Goal: Find specific page/section: Find specific page/section

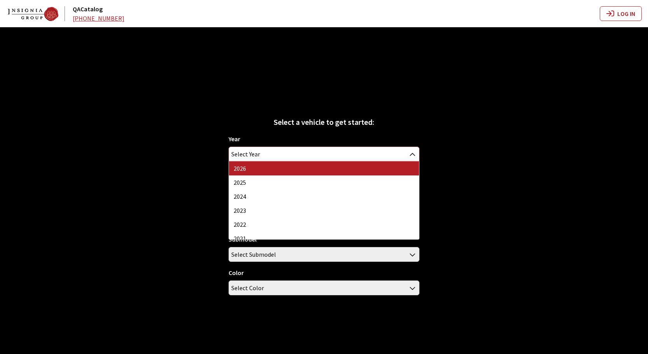
click at [393, 154] on span "Select Year" at bounding box center [324, 154] width 190 height 14
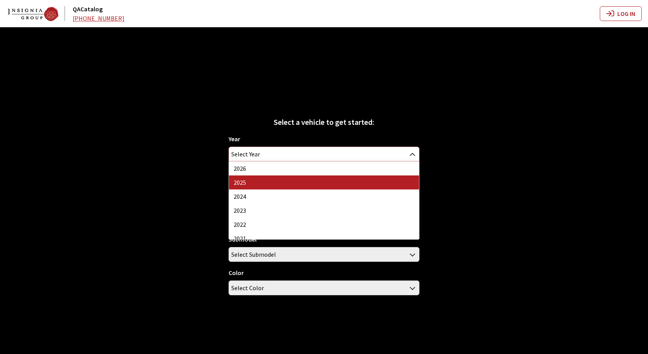
select select "43"
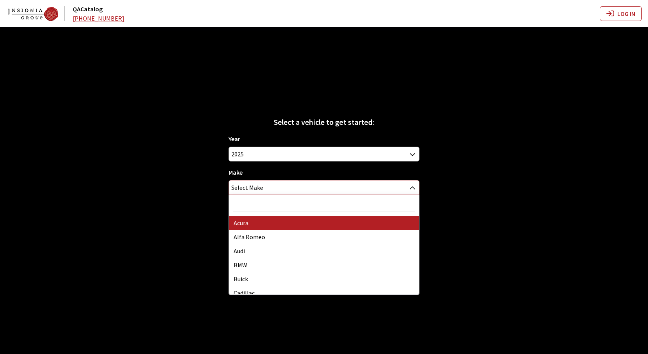
click at [383, 186] on span "Select Make" at bounding box center [324, 187] width 190 height 14
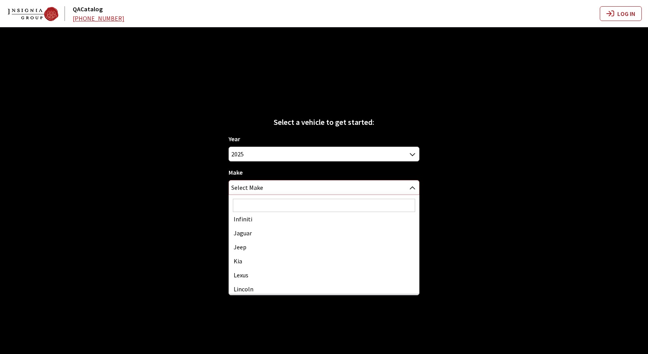
scroll to position [233, 0]
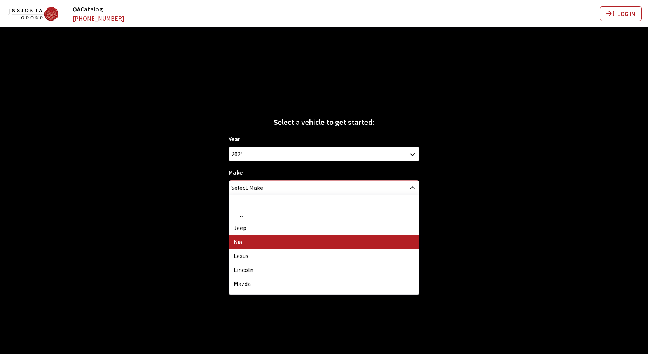
select select "31"
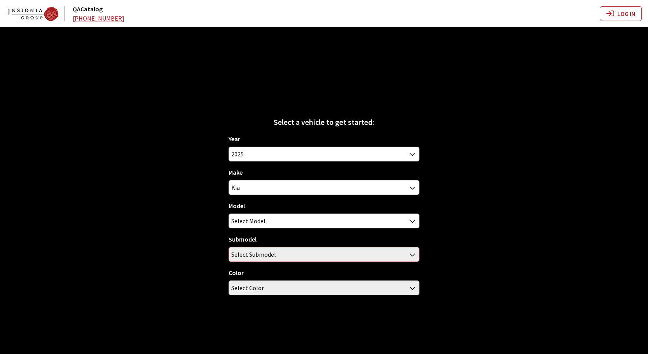
click at [348, 248] on span "Select Submodel" at bounding box center [324, 254] width 190 height 14
click at [363, 254] on span "Select Submodel" at bounding box center [324, 254] width 190 height 14
click at [410, 250] on b at bounding box center [410, 250] width 0 height 0
click at [406, 218] on span at bounding box center [412, 220] width 13 height 13
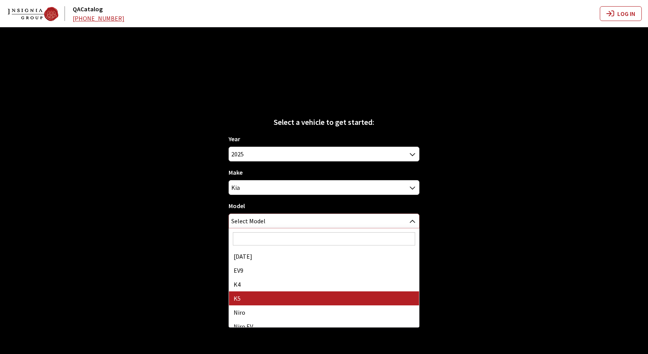
select select "1102"
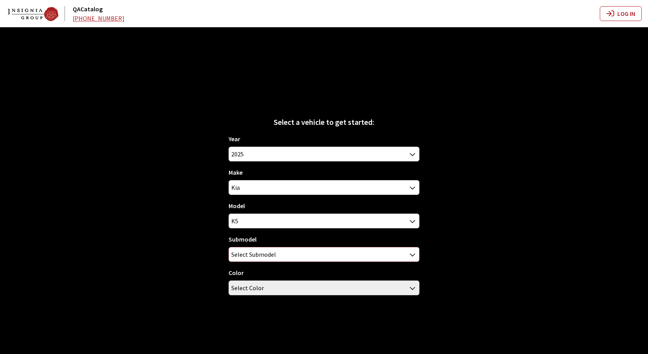
click at [385, 255] on span "Select Submodel" at bounding box center [324, 254] width 190 height 14
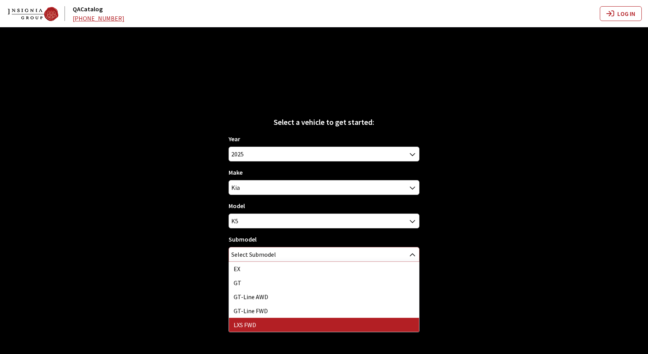
select select "3795"
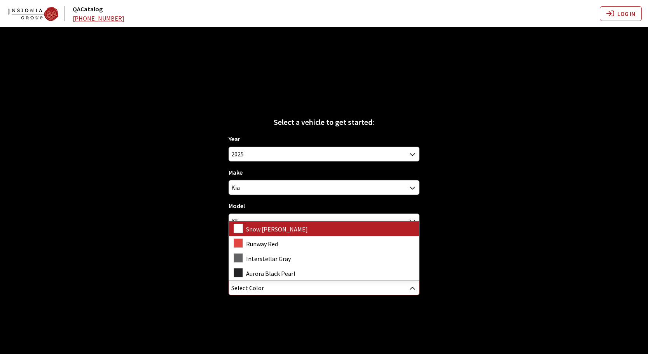
click at [358, 287] on span "Select Color" at bounding box center [324, 288] width 190 height 14
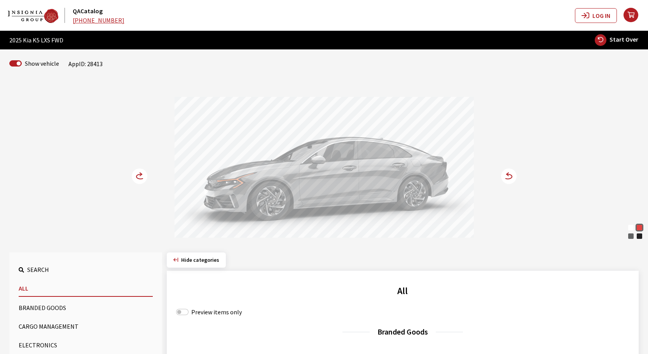
click at [507, 176] on circle at bounding box center [509, 176] width 16 height 16
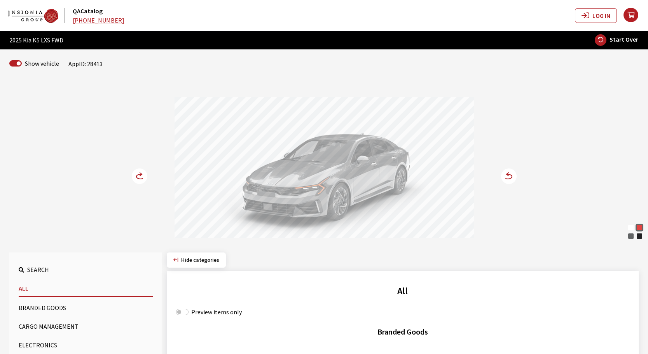
click at [507, 176] on circle at bounding box center [509, 176] width 16 height 16
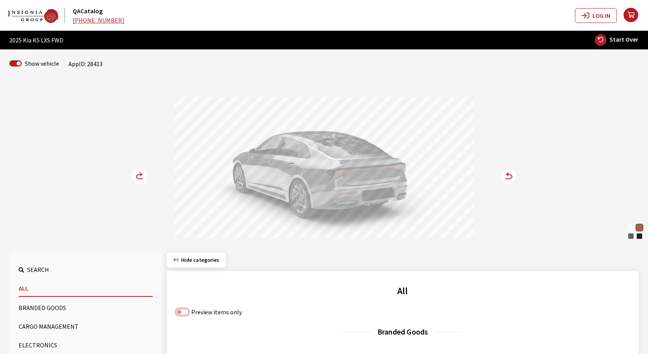
click at [180, 312] on input "Preview items only" at bounding box center [182, 312] width 12 height 6
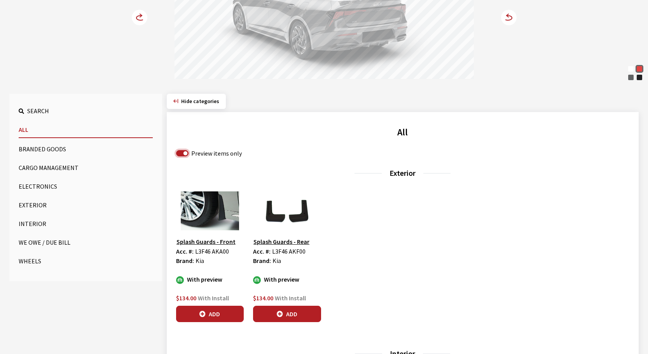
scroll to position [155, 0]
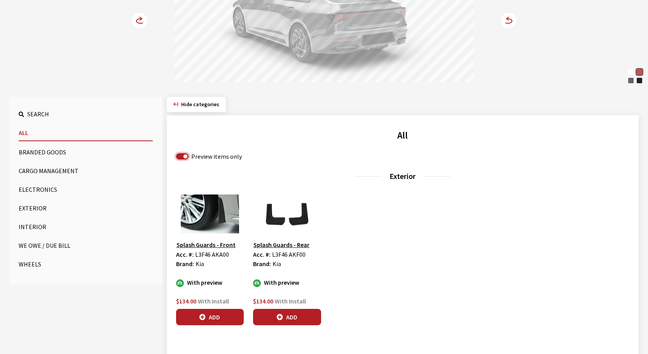
click at [185, 155] on input "Preview items only" at bounding box center [182, 156] width 12 height 6
checkbox input "false"
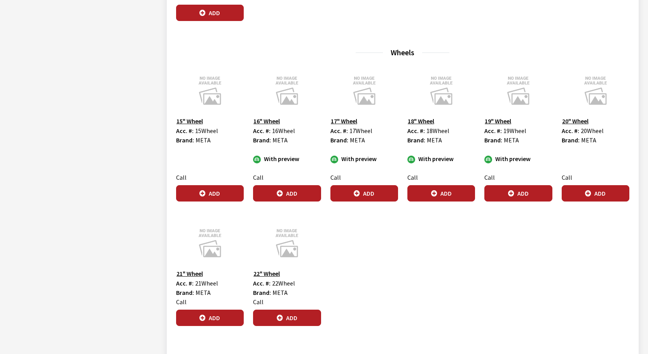
scroll to position [2368, 0]
